Goal: Task Accomplishment & Management: Complete application form

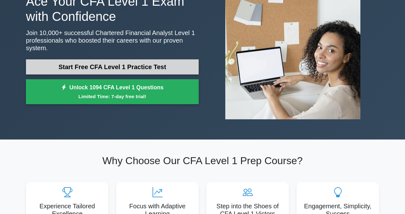
click at [116, 69] on link "Start Free CFA Level 1 Practice Test" at bounding box center [112, 66] width 173 height 15
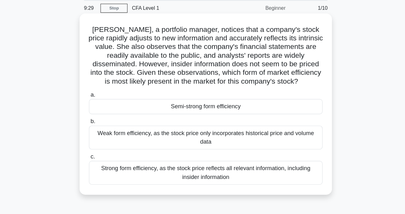
scroll to position [22, 0]
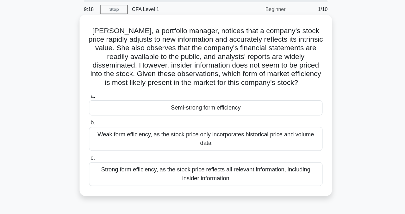
click at [192, 123] on div "Weak form efficiency, as the stock price only incorporates historical price and…" at bounding box center [202, 122] width 205 height 21
click at [100, 111] on input "b. Weak form efficiency, as the stock price only incorporates historical price …" at bounding box center [100, 109] width 0 height 4
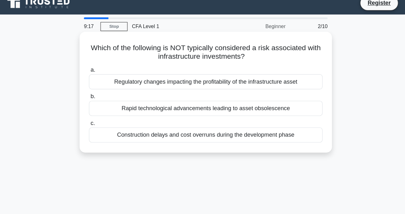
scroll to position [0, 0]
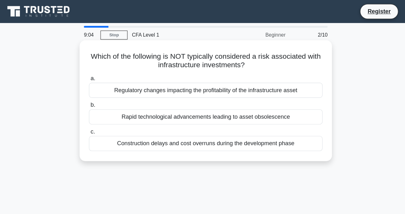
click at [131, 79] on div "Regulatory changes impacting the profitability of the infrastructure asset" at bounding box center [202, 79] width 205 height 13
click at [100, 71] on input "a. Regulatory changes impacting the profitability of the infrastructure asset" at bounding box center [100, 69] width 0 height 4
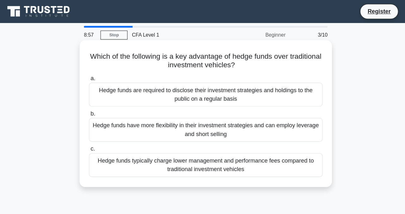
click at [208, 107] on div "Hedge funds have more flexibility in their investment strategies and can employ…" at bounding box center [202, 114] width 205 height 21
click at [100, 102] on input "b. Hedge funds have more flexibility in their investment strategies and can emp…" at bounding box center [100, 100] width 0 height 4
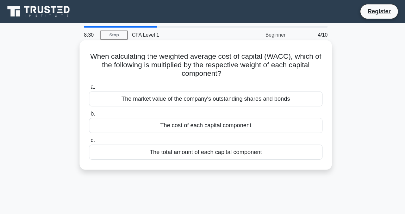
click at [213, 112] on div "The cost of each capital component" at bounding box center [202, 110] width 205 height 13
click at [100, 102] on input "b. The cost of each capital component" at bounding box center [100, 100] width 0 height 4
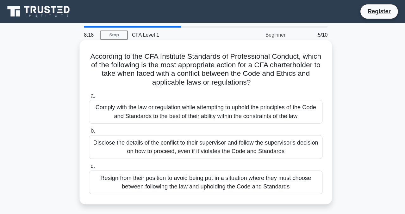
click at [214, 95] on div "Comply with the law or regulation while attempting to uphold the principles of …" at bounding box center [202, 98] width 205 height 21
click at [100, 86] on input "a. Comply with the law or regulation while attempting to uphold the principles …" at bounding box center [100, 84] width 0 height 4
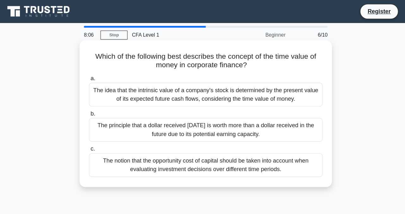
click at [183, 83] on div "The idea that the intrinsic value of a company's stock is determined by the pre…" at bounding box center [202, 83] width 205 height 21
click at [100, 71] on input "a. The idea that the intrinsic value of a company's stock is determined by the …" at bounding box center [100, 69] width 0 height 4
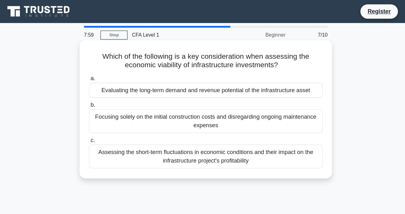
click at [261, 79] on div "Evaluating the long-term demand and revenue potential of the infrastructure ass…" at bounding box center [202, 79] width 205 height 13
click at [100, 71] on input "a. Evaluating the long-term demand and revenue potential of the infrastructure …" at bounding box center [100, 69] width 0 height 4
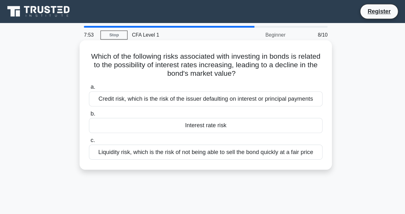
click at [199, 135] on div "Liquidity risk, which is the risk of not being able to sell the bond quickly at…" at bounding box center [202, 133] width 205 height 13
click at [100, 126] on input "c. Liquidity risk, which is the risk of not being able to sell the bond quickly…" at bounding box center [100, 123] width 0 height 4
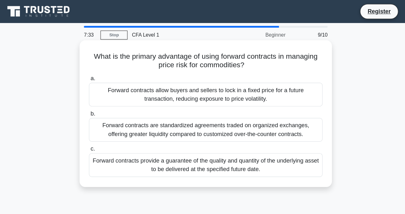
click at [259, 95] on div "a. Forward contracts allow buyers and sellers to lock in a fixed price for a fu…" at bounding box center [202, 110] width 212 height 93
click at [253, 80] on div "Forward contracts allow buyers and sellers to lock in a fixed price for a futur…" at bounding box center [202, 83] width 205 height 21
click at [100, 71] on input "a. Forward contracts allow buyers and sellers to lock in a fixed price for a fu…" at bounding box center [100, 69] width 0 height 4
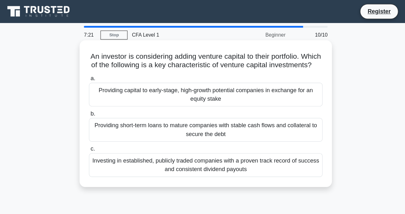
click at [210, 109] on div "Providing short-term loans to mature companies with stable cash flows and colla…" at bounding box center [202, 114] width 205 height 21
click at [100, 102] on input "b. Providing short-term loans to mature companies with stable cash flows and co…" at bounding box center [100, 100] width 0 height 4
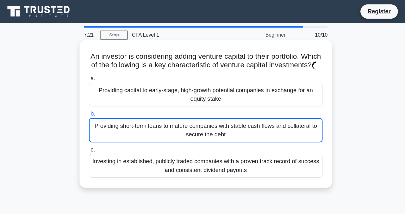
click at [207, 114] on div "Providing short-term loans to mature companies with stable cash flows and colla…" at bounding box center [202, 115] width 205 height 22
click at [100, 102] on input "b. Providing short-term loans to mature companies with stable cash flows and co…" at bounding box center [100, 100] width 0 height 4
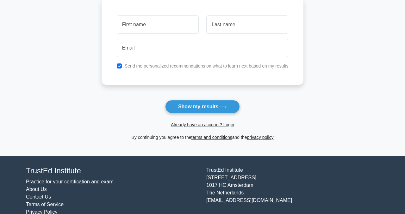
scroll to position [103, 0]
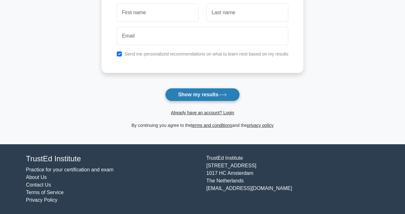
click at [206, 93] on button "Show my results" at bounding box center [202, 94] width 75 height 13
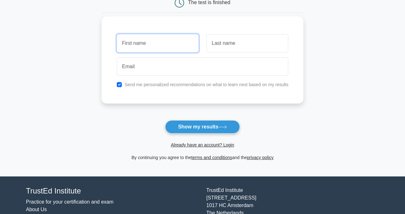
scroll to position [71, 0]
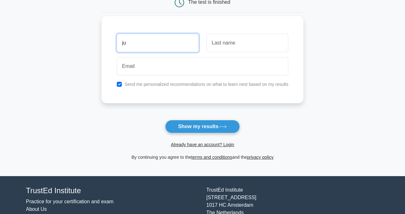
type input "ju"
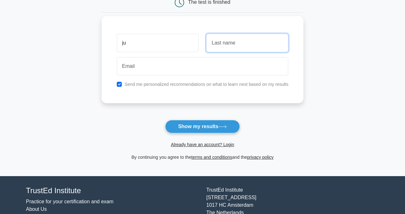
click at [223, 44] on input "text" at bounding box center [247, 43] width 82 height 18
type input "ui"
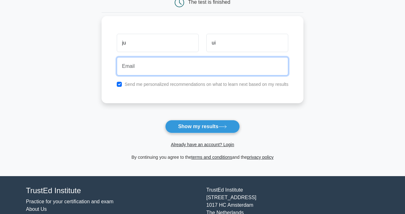
click at [209, 58] on input "email" at bounding box center [203, 66] width 172 height 18
type input "mmm@icloud.com"
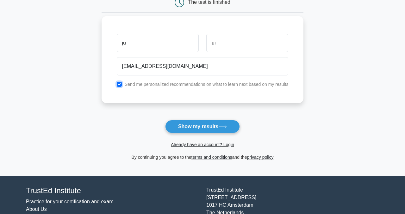
click at [120, 84] on input "checkbox" at bounding box center [119, 84] width 5 height 5
checkbox input "false"
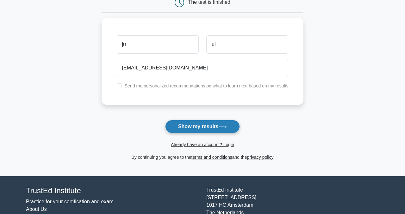
click at [210, 126] on button "Show my results" at bounding box center [202, 126] width 75 height 13
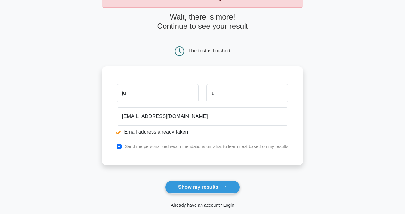
scroll to position [46, 0]
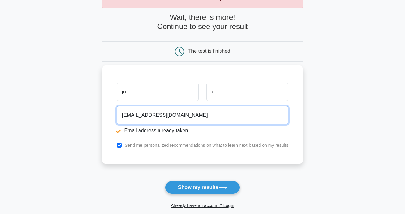
click at [132, 113] on input "[EMAIL_ADDRESS][DOMAIN_NAME]" at bounding box center [203, 115] width 172 height 18
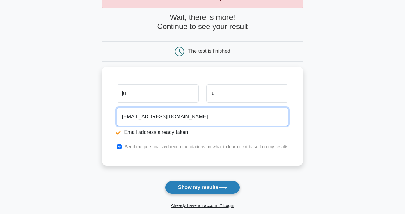
type input "[EMAIL_ADDRESS][DOMAIN_NAME]"
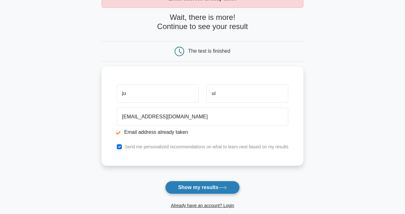
click at [180, 185] on button "Show my results" at bounding box center [202, 187] width 75 height 13
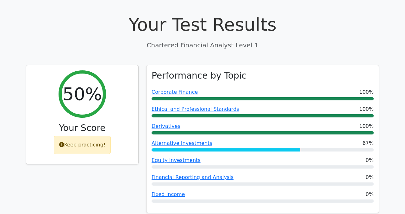
scroll to position [208, 0]
